Goal: Task Accomplishment & Management: Manage account settings

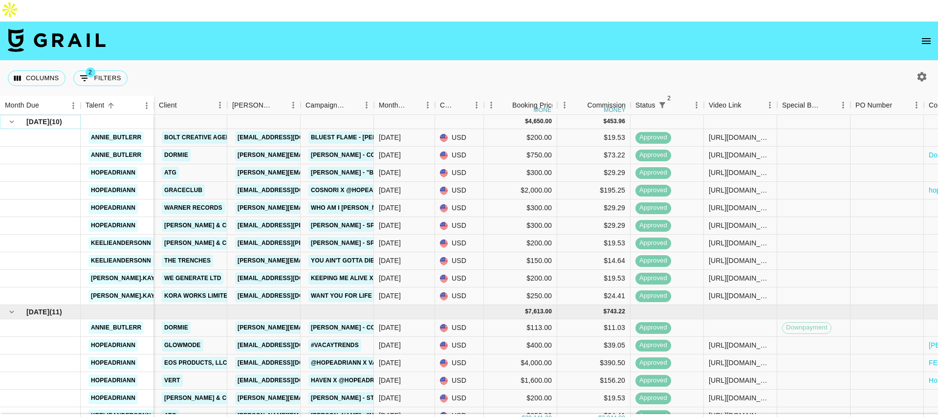
click at [10, 120] on icon "hide children" at bounding box center [12, 121] width 4 height 3
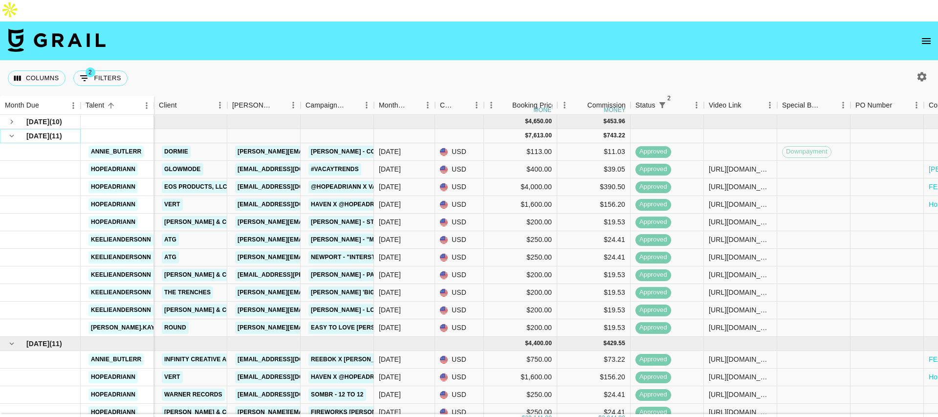
click at [8, 131] on icon "hide children" at bounding box center [11, 135] width 9 height 9
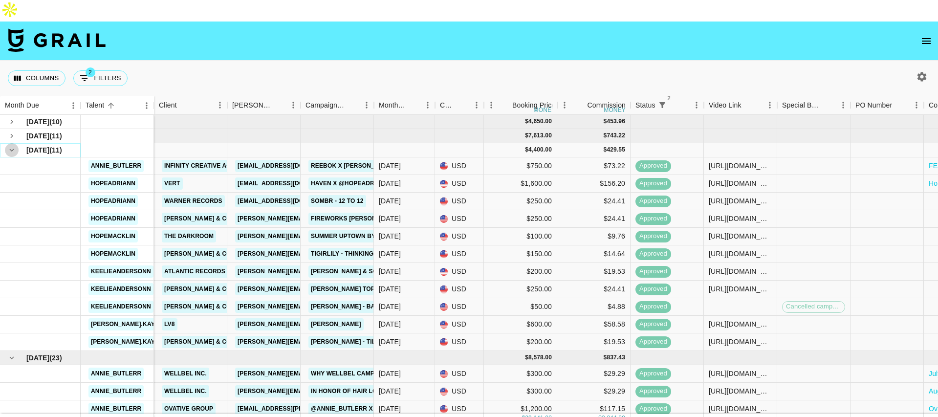
click at [10, 146] on icon "hide children" at bounding box center [11, 150] width 9 height 9
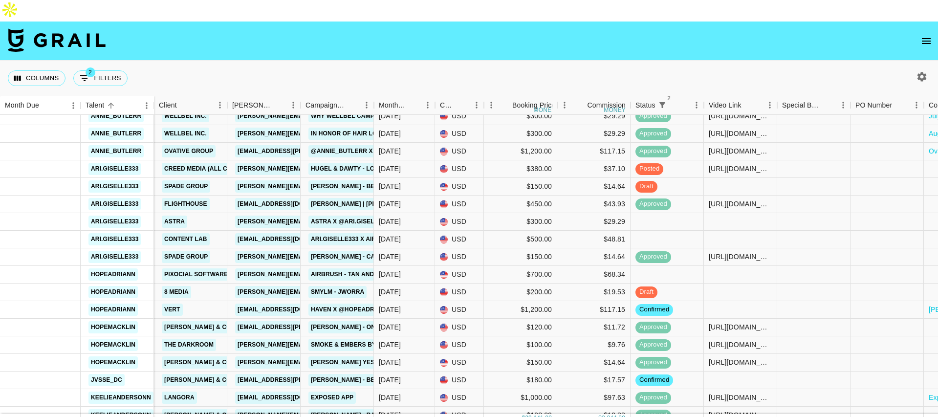
scroll to position [78, 0]
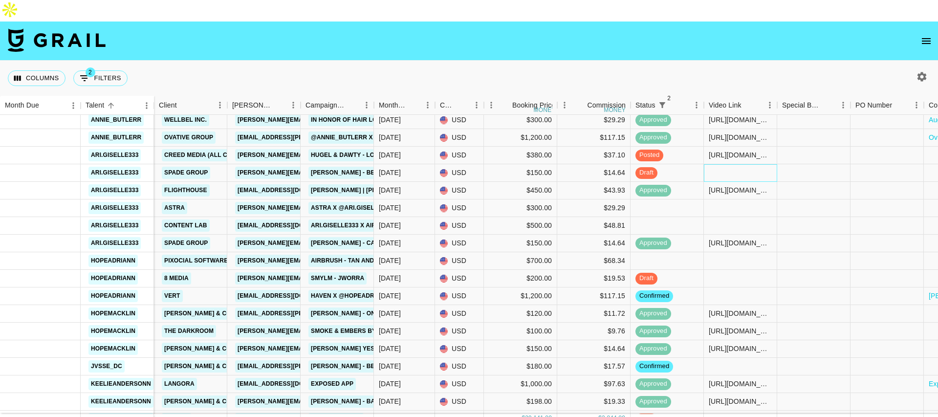
click at [718, 164] on div at bounding box center [740, 173] width 73 height 18
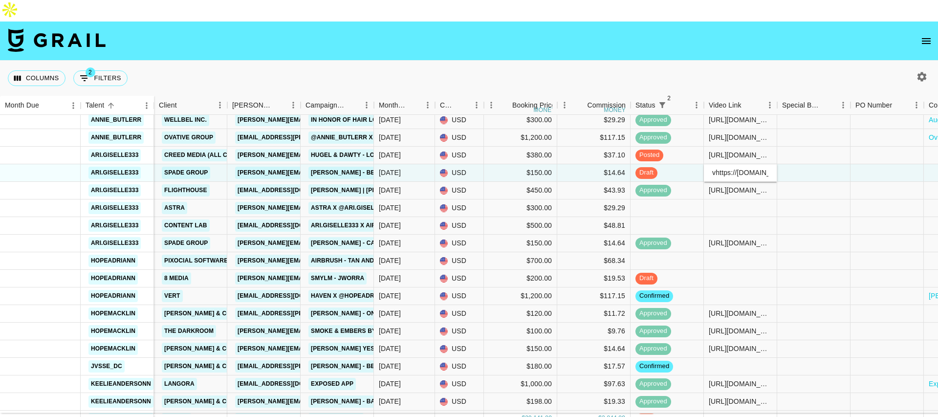
scroll to position [0, 390]
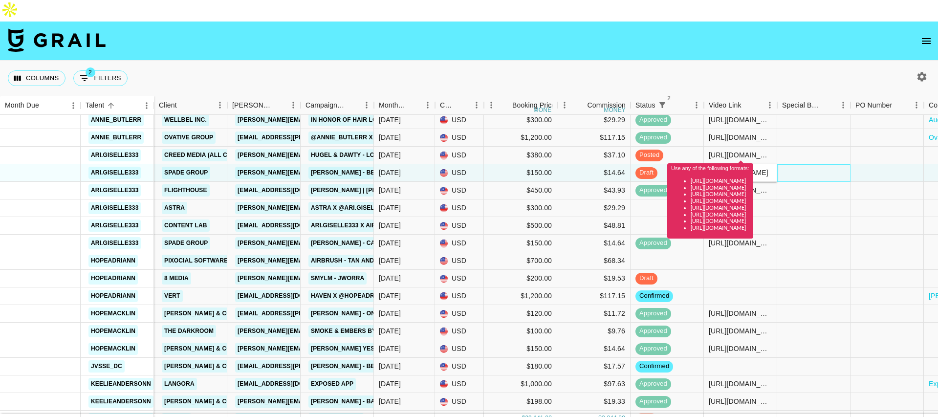
click at [777, 164] on div at bounding box center [813, 173] width 73 height 18
click at [716, 169] on input "vhttps://[DOMAIN_NAME][URL][DOMAIN_NAME]" at bounding box center [740, 173] width 72 height 8
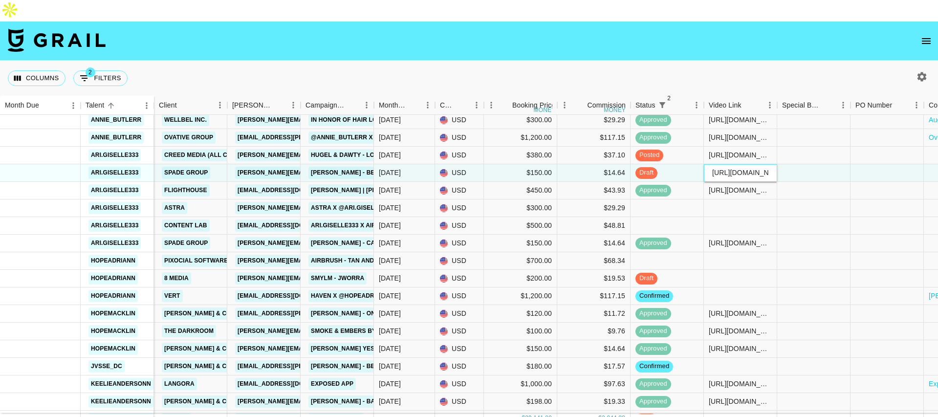
type input "[URL][DOMAIN_NAME][DOMAIN_NAME]"
click at [777, 164] on div at bounding box center [813, 173] width 73 height 18
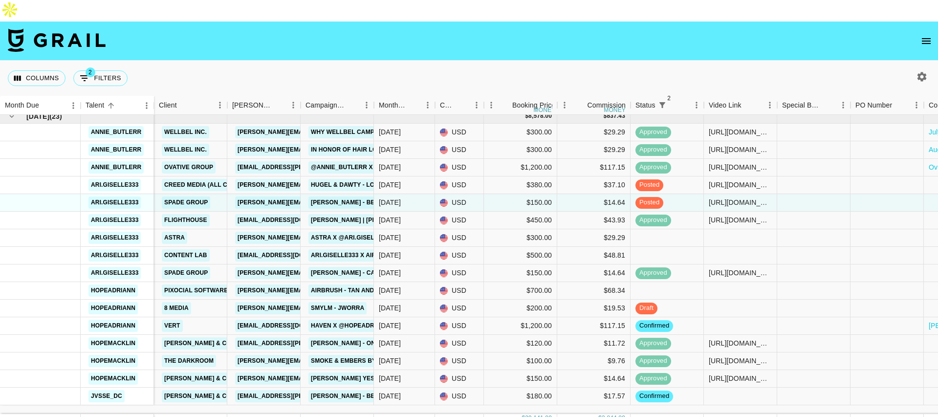
scroll to position [630, 0]
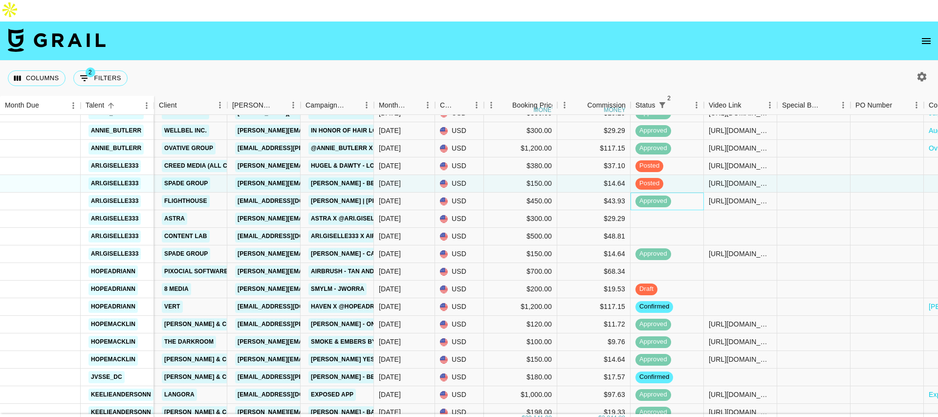
click at [687, 193] on div "approved" at bounding box center [666, 202] width 73 height 18
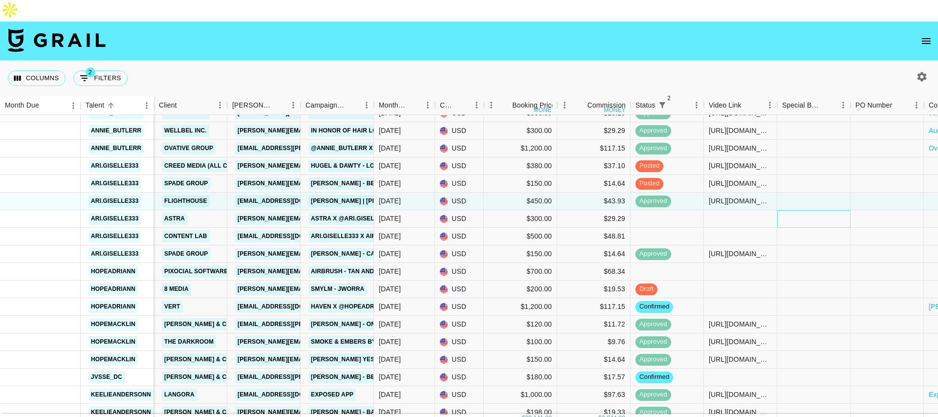
click at [777, 210] on div at bounding box center [813, 219] width 73 height 18
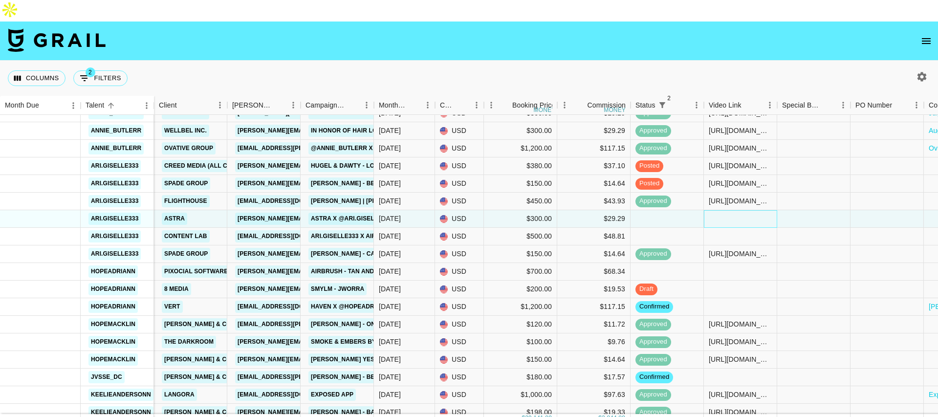
click at [724, 210] on div at bounding box center [740, 219] width 73 height 18
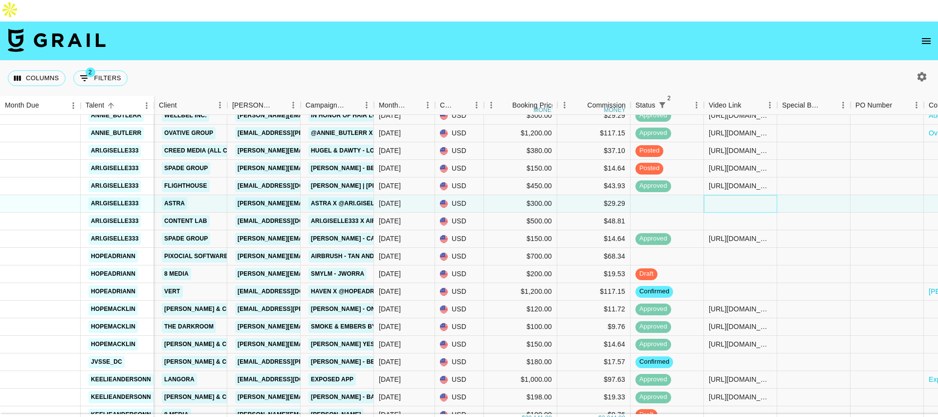
scroll to position [646, 0]
click at [648, 212] on div at bounding box center [666, 221] width 73 height 18
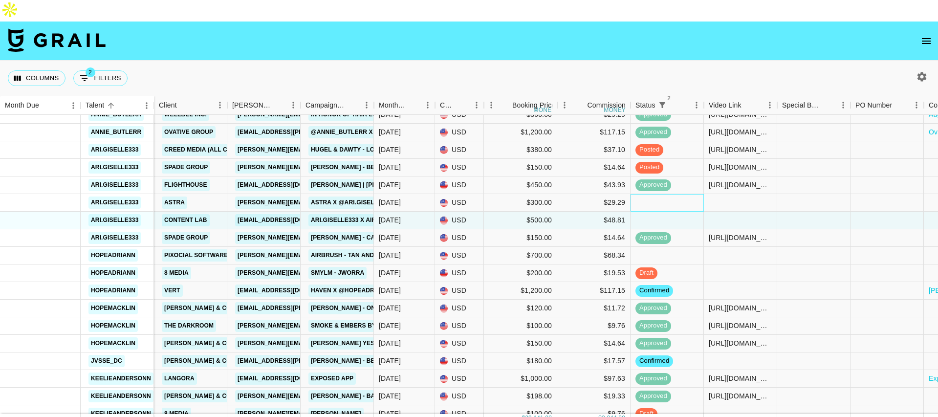
click at [668, 194] on div at bounding box center [666, 203] width 73 height 18
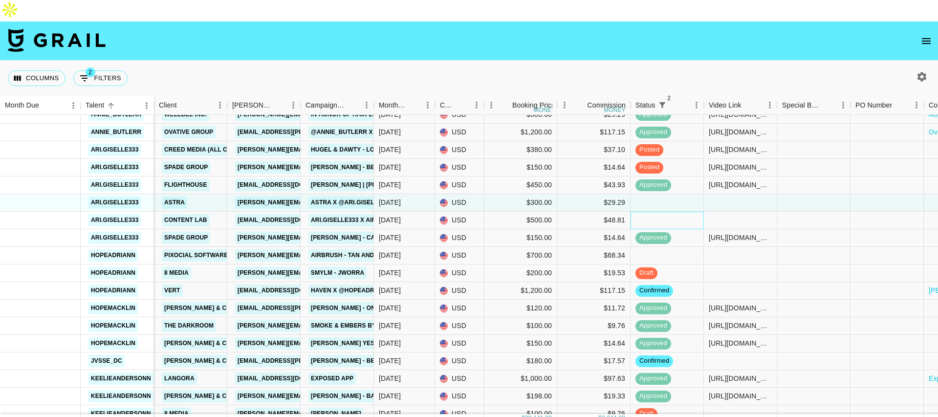
click at [672, 212] on div at bounding box center [666, 221] width 73 height 18
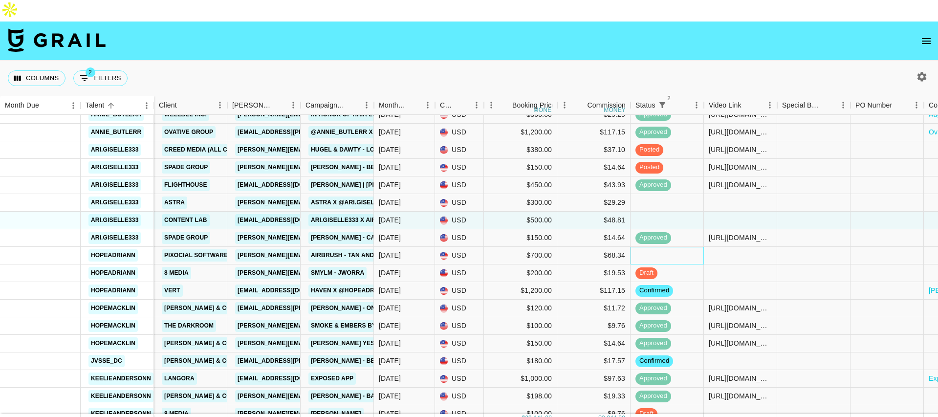
click at [693, 247] on div at bounding box center [666, 256] width 73 height 18
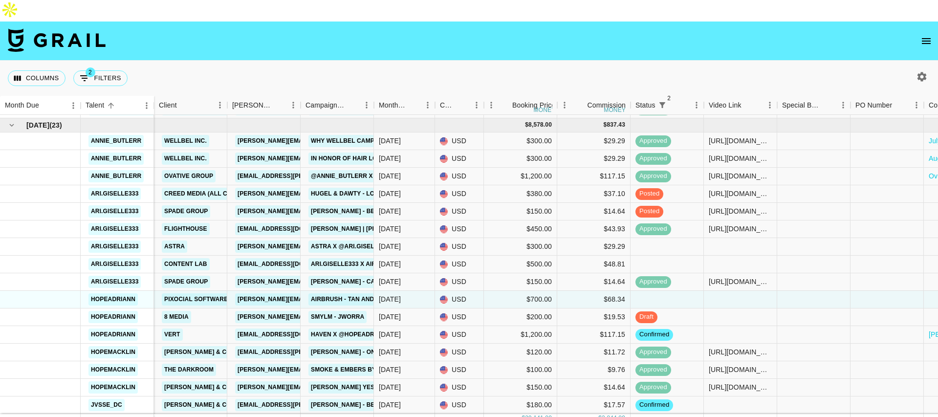
scroll to position [599, 0]
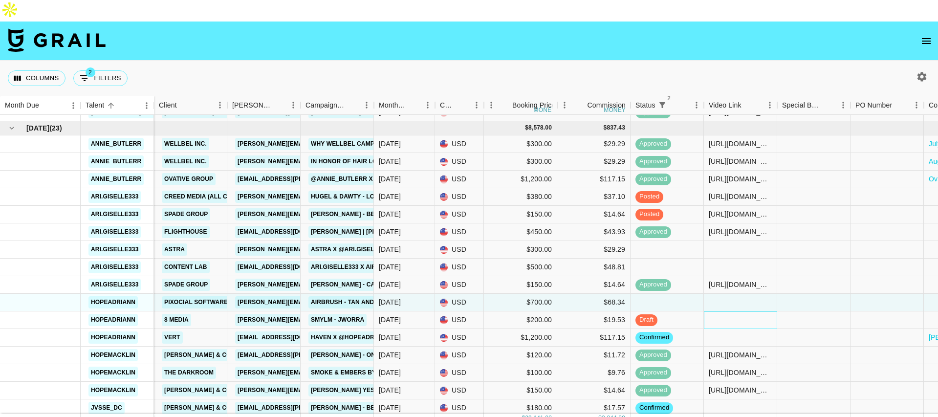
click at [705, 311] on div at bounding box center [740, 320] width 73 height 18
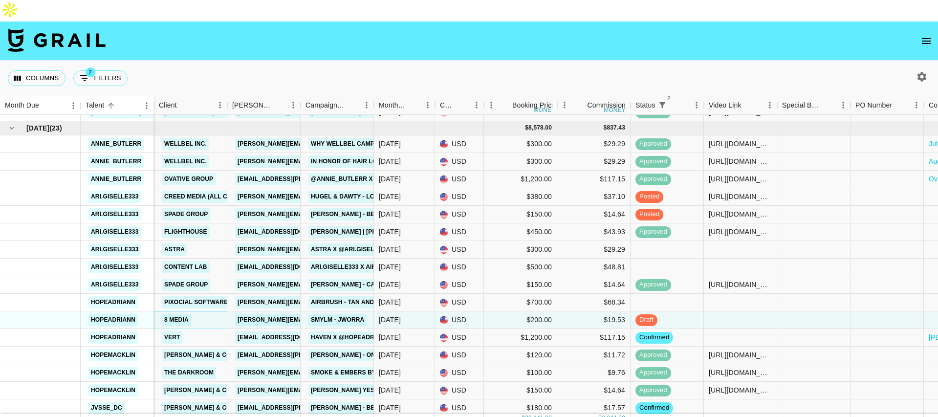
click at [181, 314] on link "8 Media" at bounding box center [176, 320] width 29 height 12
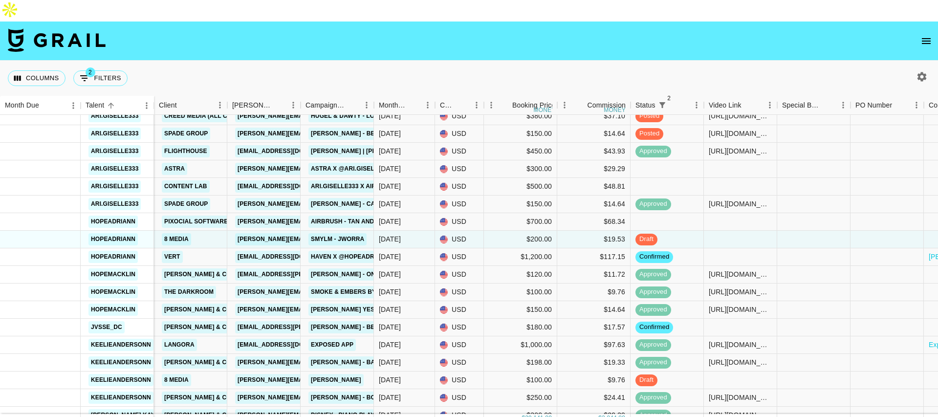
scroll to position [682, 0]
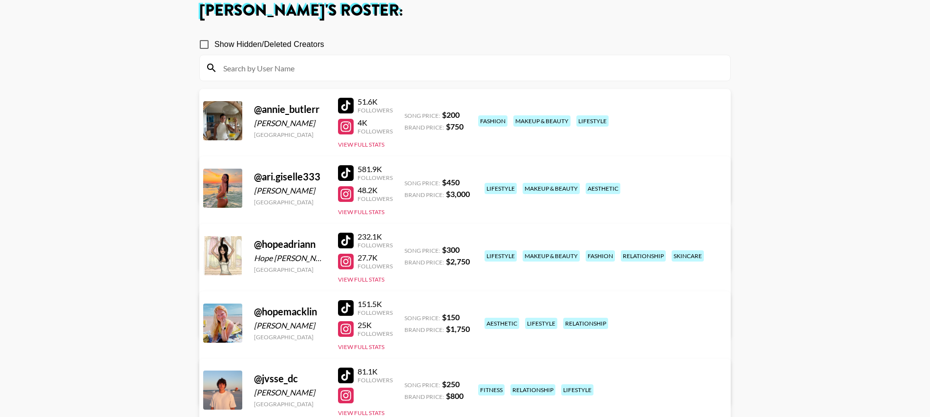
scroll to position [87, 0]
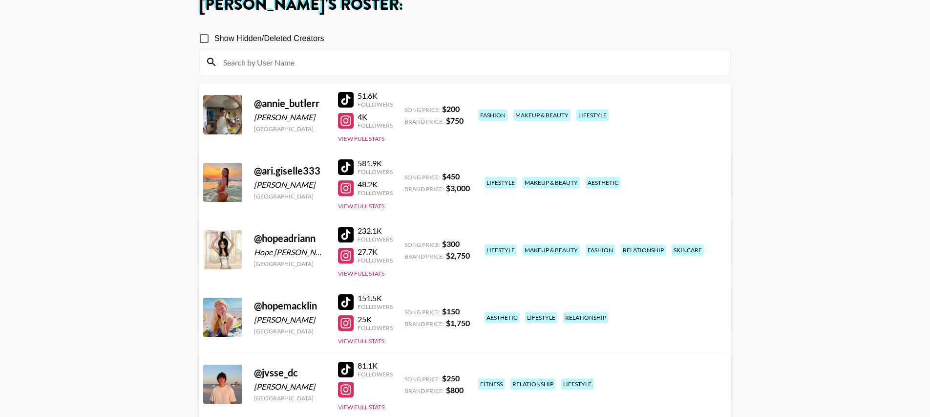
click at [350, 227] on div at bounding box center [346, 235] width 16 height 16
click at [345, 159] on div at bounding box center [346, 167] width 16 height 16
click at [407, 243] on link "View/Edit Details" at bounding box center [312, 248] width 191 height 10
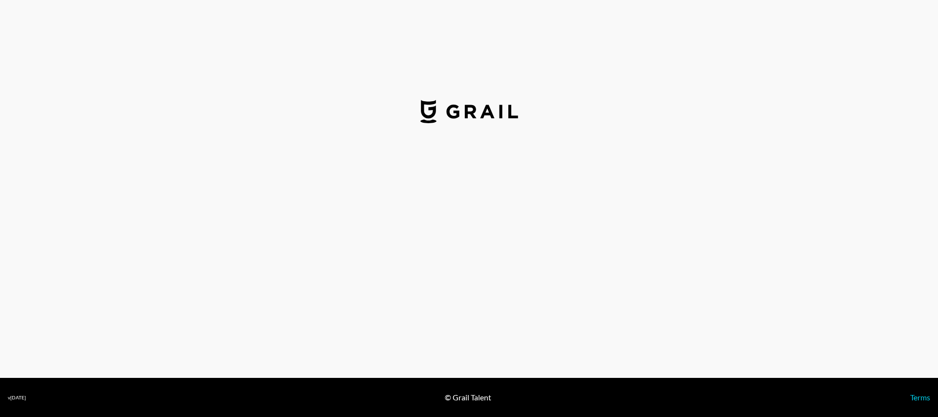
select select "USD"
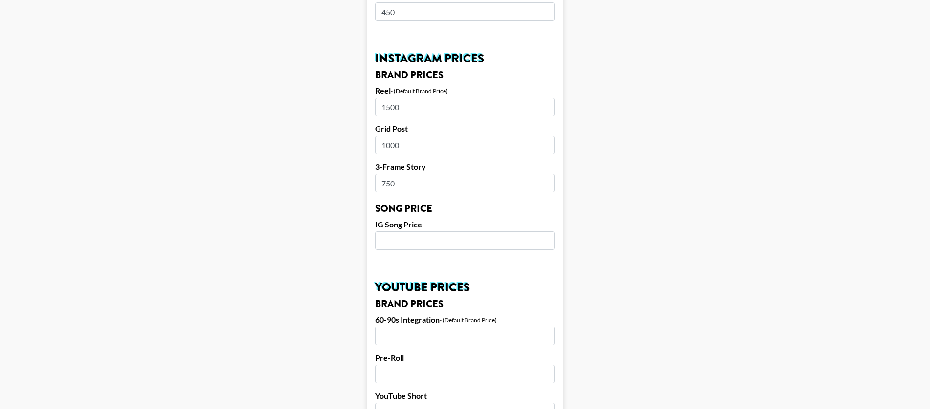
scroll to position [916, 0]
